Goal: Task Accomplishment & Management: Manage account settings

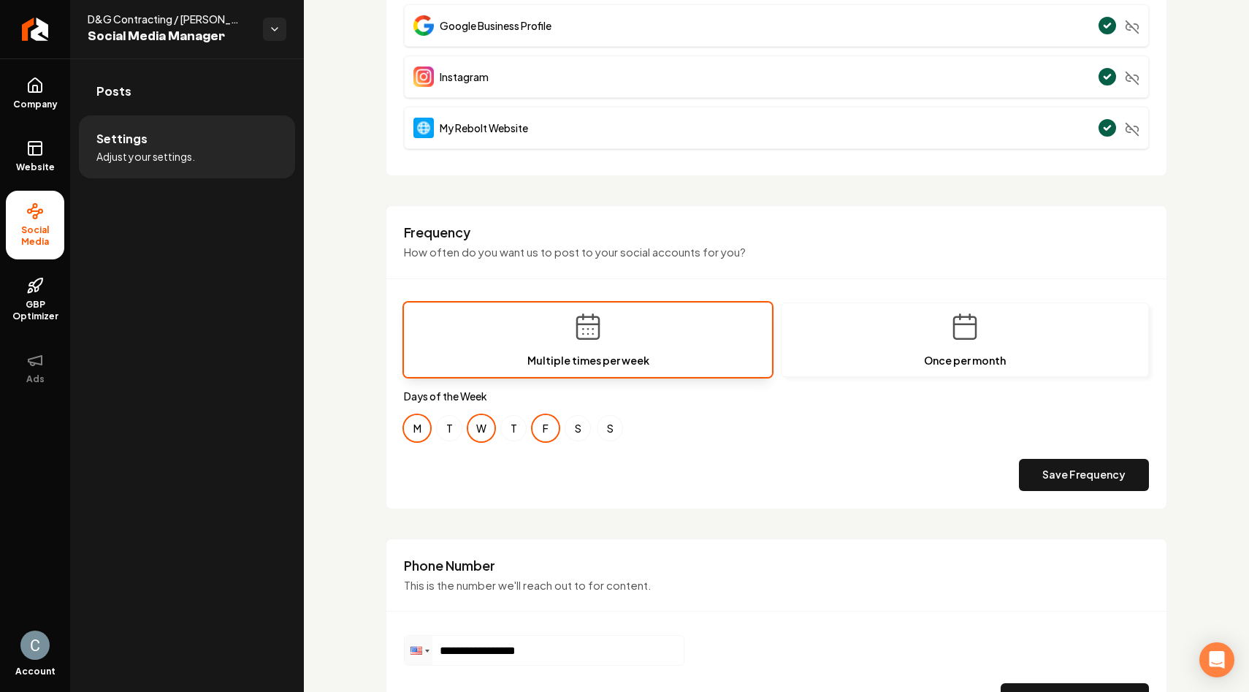
scroll to position [378, 0]
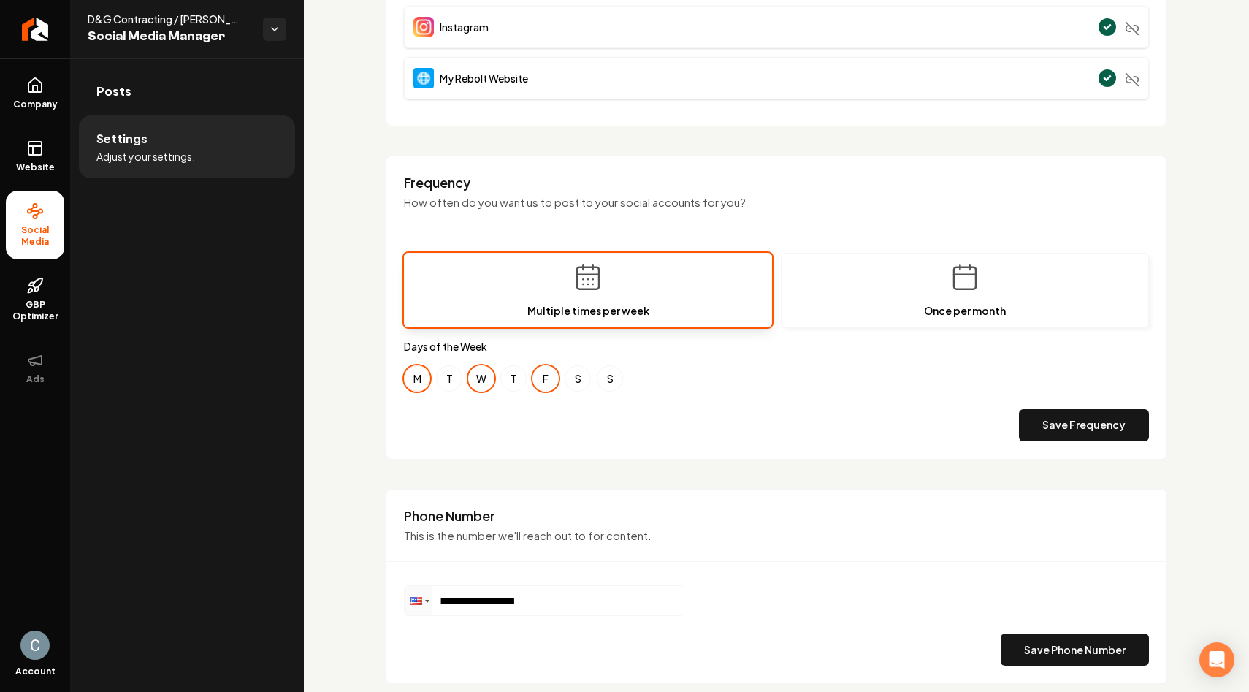
click at [418, 383] on button "M" at bounding box center [417, 378] width 26 height 26
click at [544, 377] on button "F" at bounding box center [545, 378] width 26 height 26
click at [485, 378] on button "W" at bounding box center [481, 378] width 26 height 26
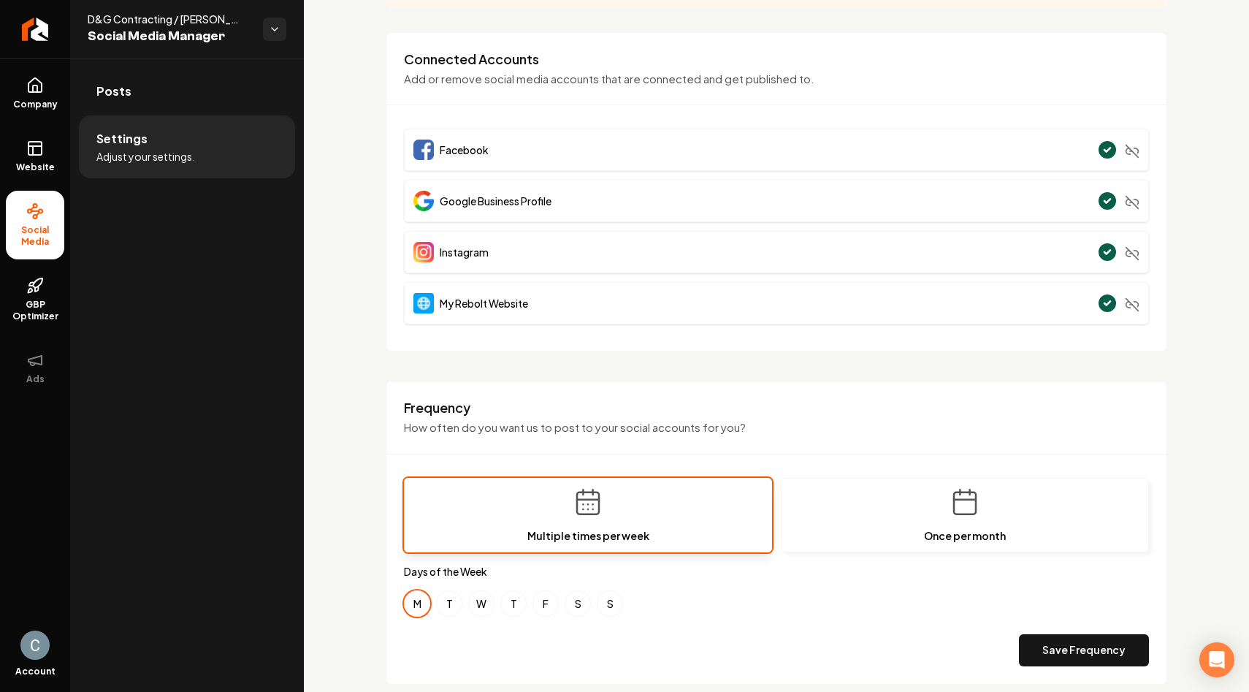
scroll to position [429, 0]
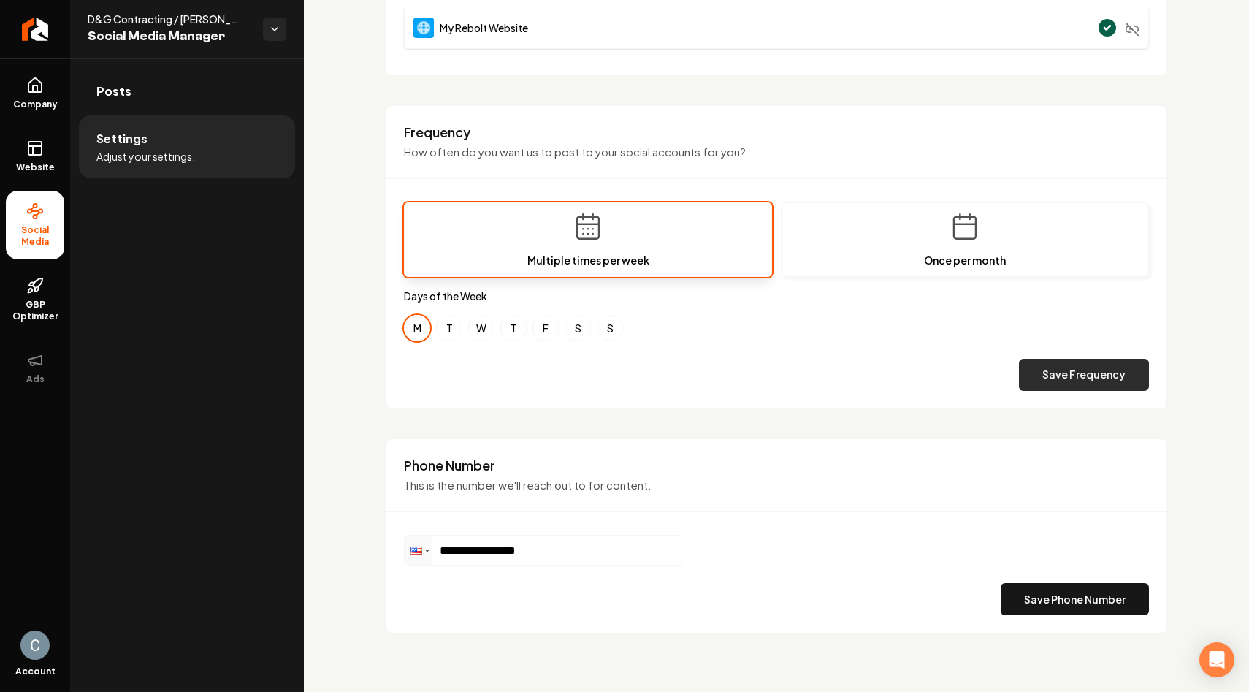
click at [1045, 385] on button "Save Frequency" at bounding box center [1084, 375] width 130 height 32
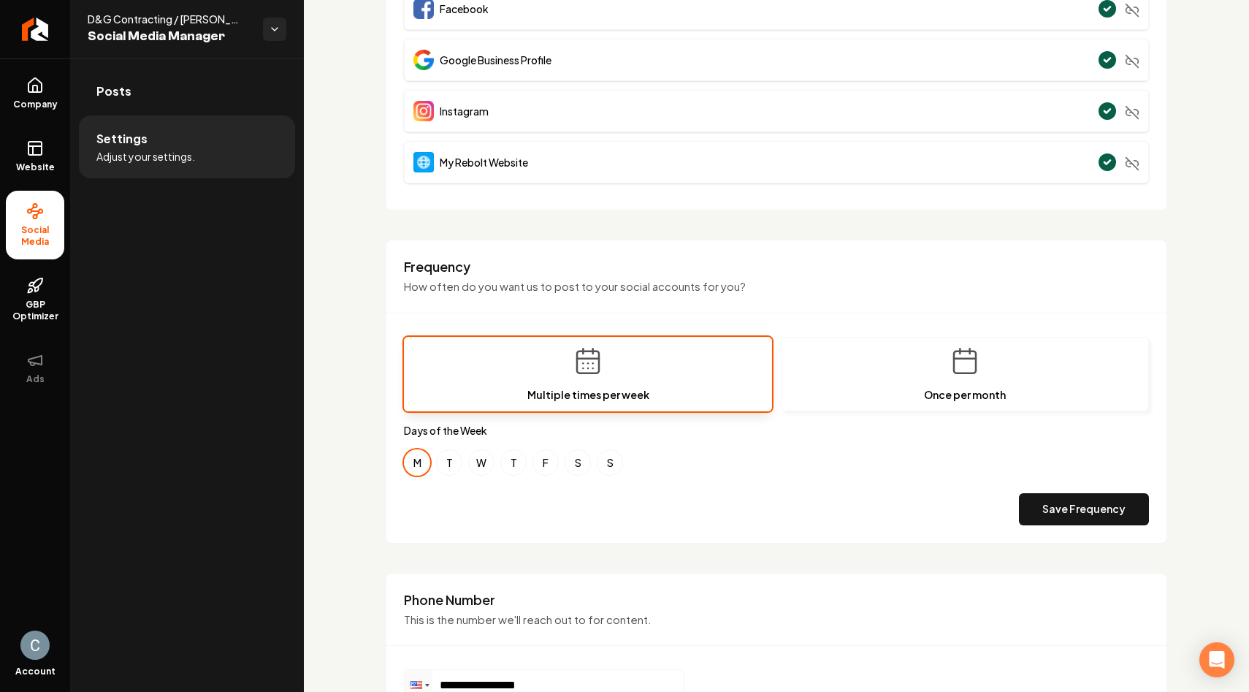
scroll to position [429, 0]
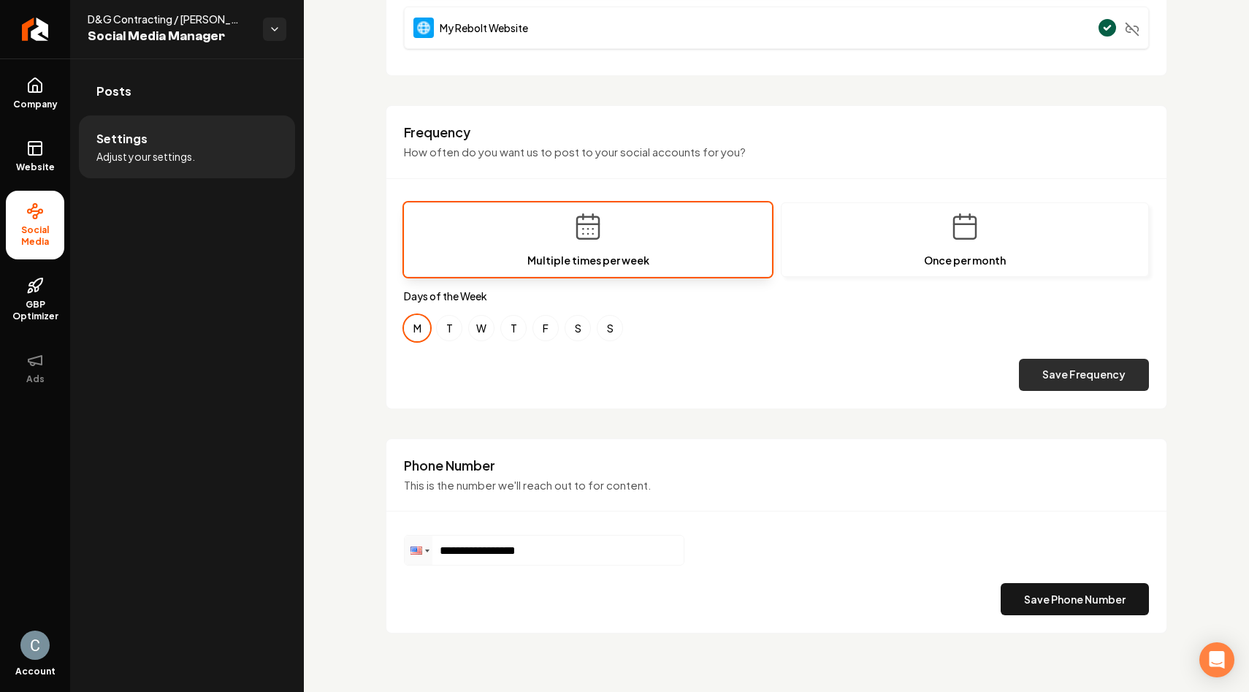
click at [1040, 375] on button "Save Frequency" at bounding box center [1084, 375] width 130 height 32
click at [1051, 597] on button "Save Phone Number" at bounding box center [1075, 599] width 148 height 32
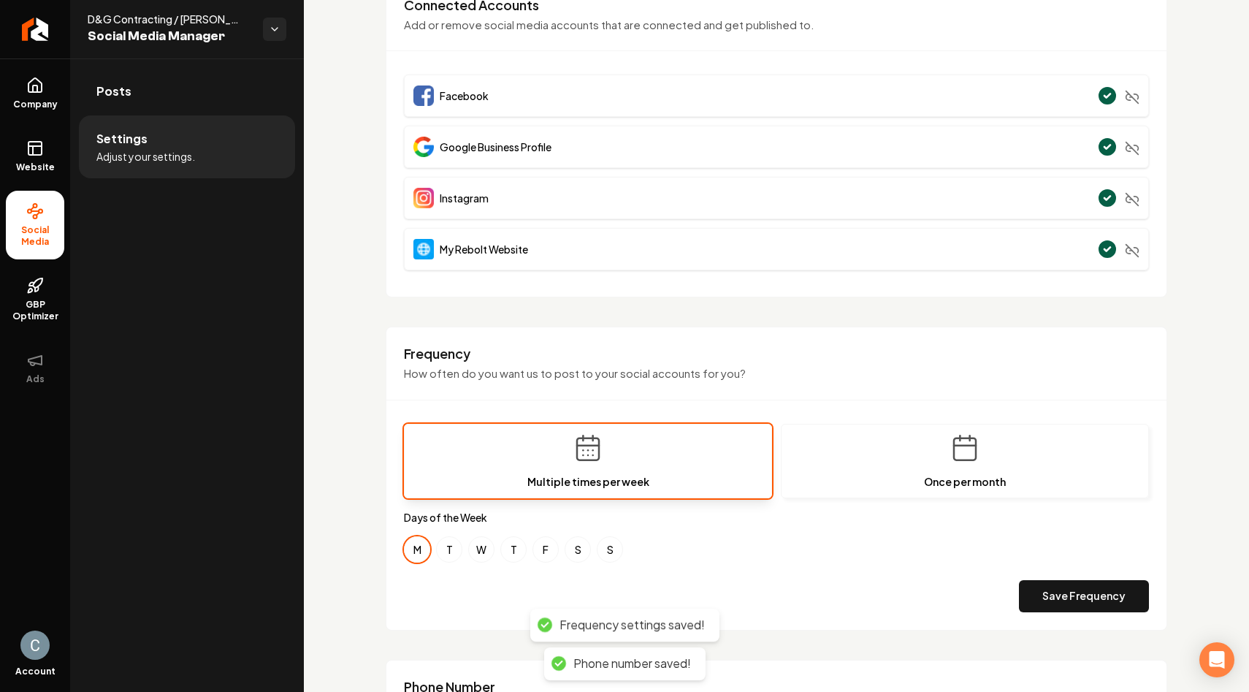
scroll to position [0, 0]
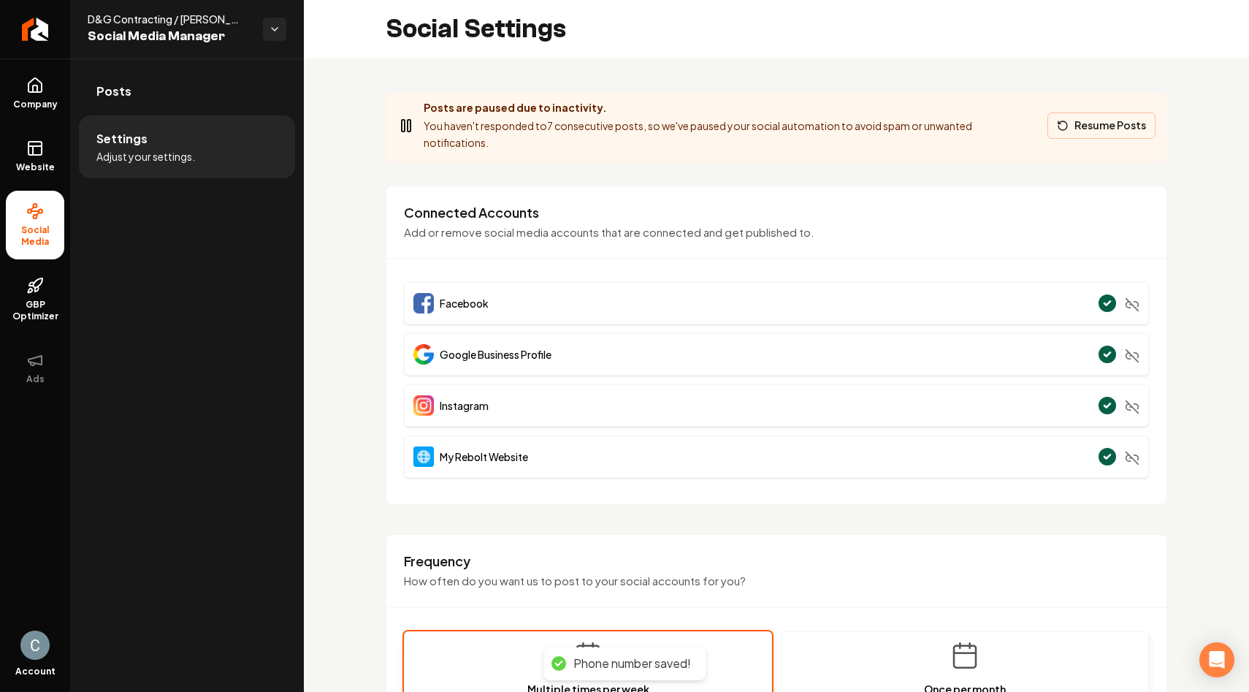
click at [1069, 127] on button "Resume Posts" at bounding box center [1101, 125] width 108 height 26
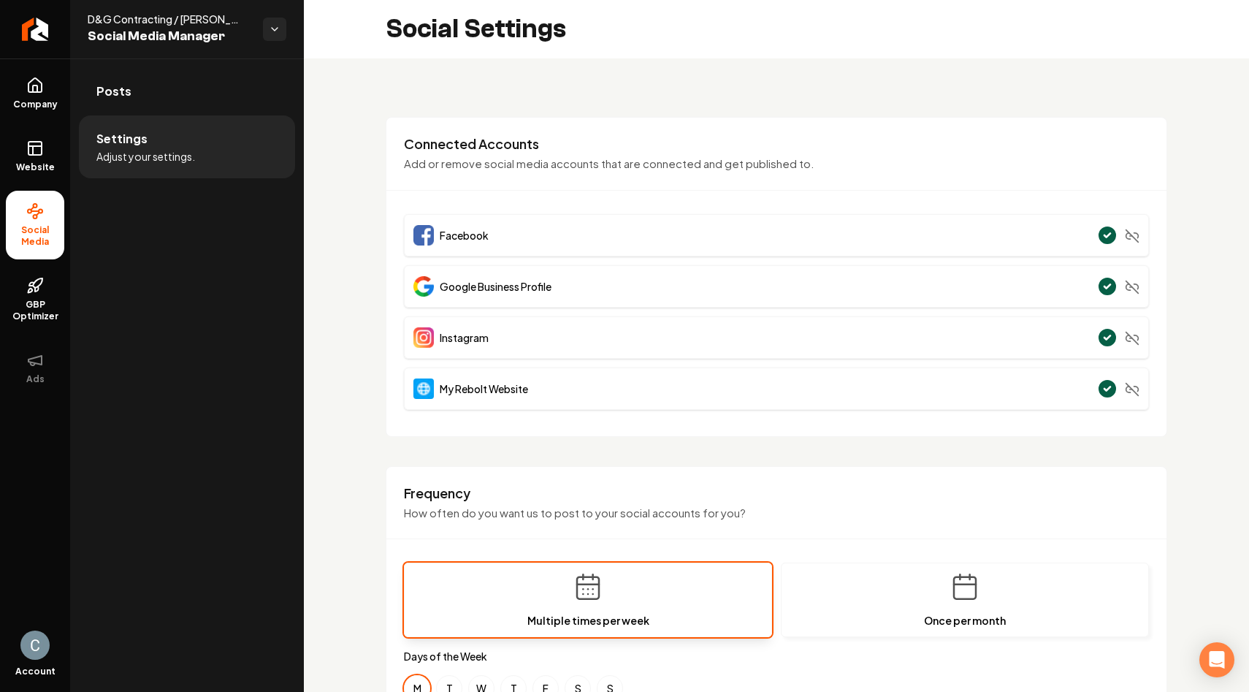
scroll to position [360, 0]
